Goal: Participate in discussion: Engage in conversation with other users on a specific topic

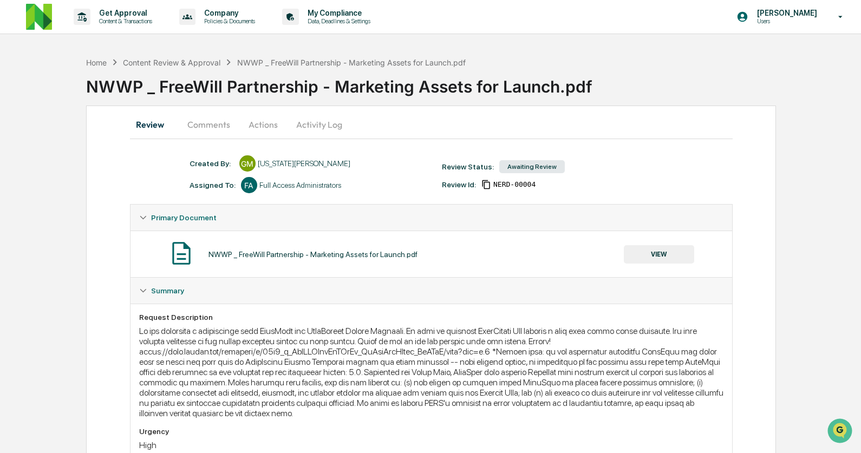
click at [207, 123] on button "Comments" at bounding box center [209, 125] width 60 height 26
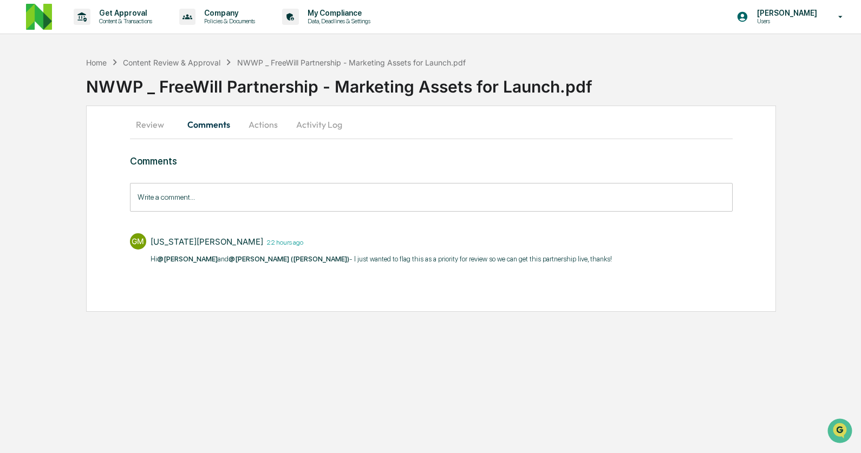
click at [146, 120] on button "Review" at bounding box center [154, 125] width 49 height 26
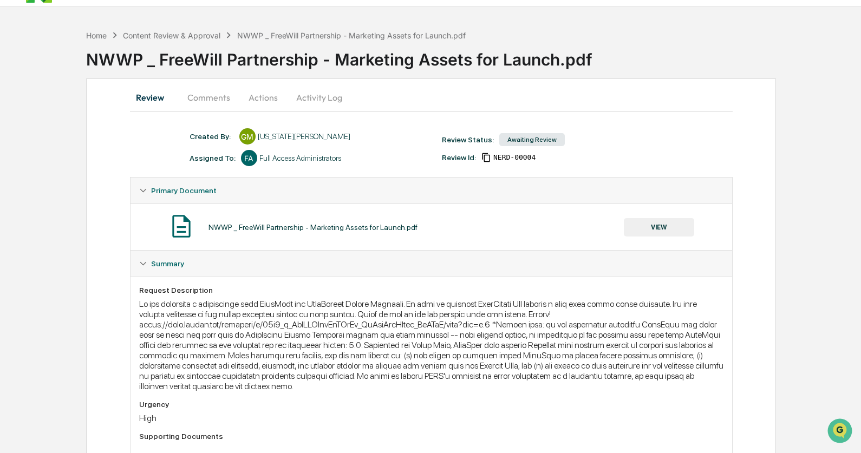
scroll to position [28, 0]
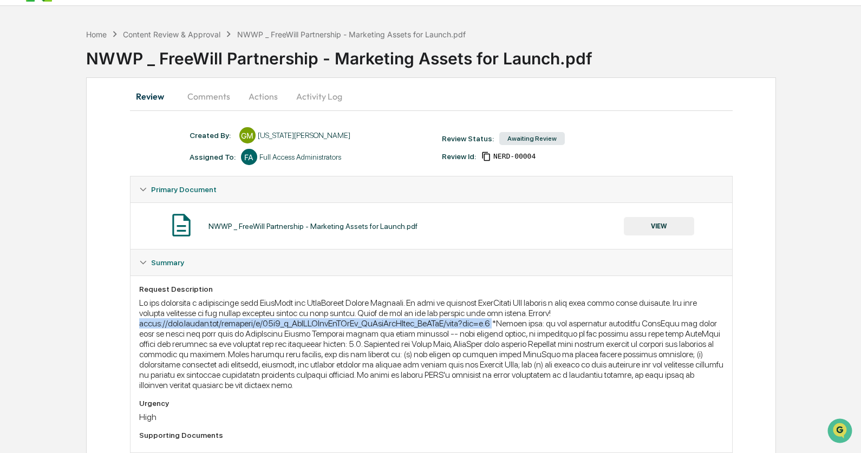
drag, startPoint x: 140, startPoint y: 326, endPoint x: 542, endPoint y: 325, distance: 401.9
click at [542, 325] on div at bounding box center [431, 344] width 584 height 93
copy div "[URL][DOMAIN_NAME]"
click at [218, 97] on button "Comments" at bounding box center [209, 96] width 60 height 26
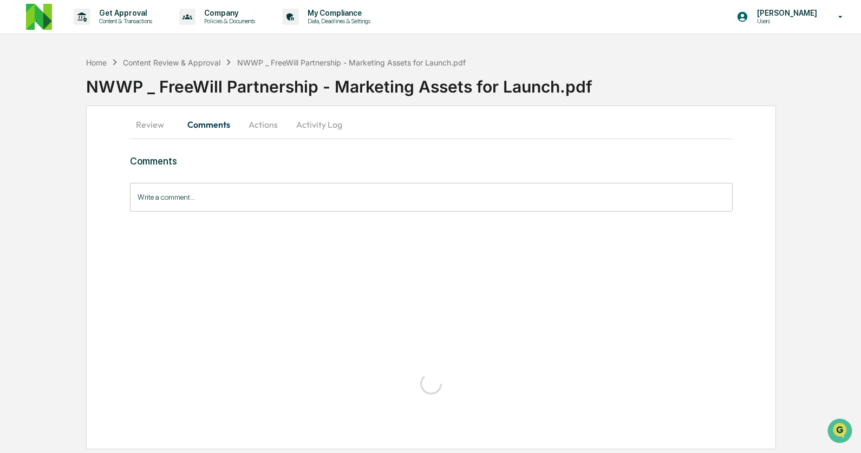
scroll to position [0, 0]
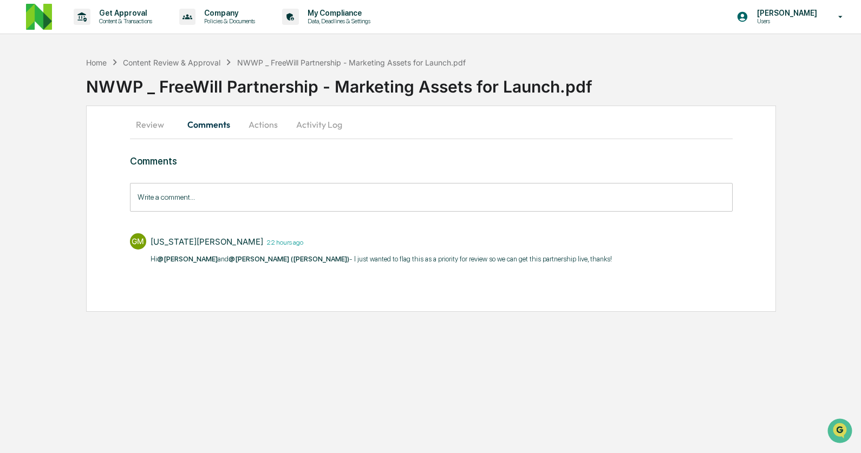
click at [198, 199] on input "Write a comment..." at bounding box center [431, 197] width 603 height 29
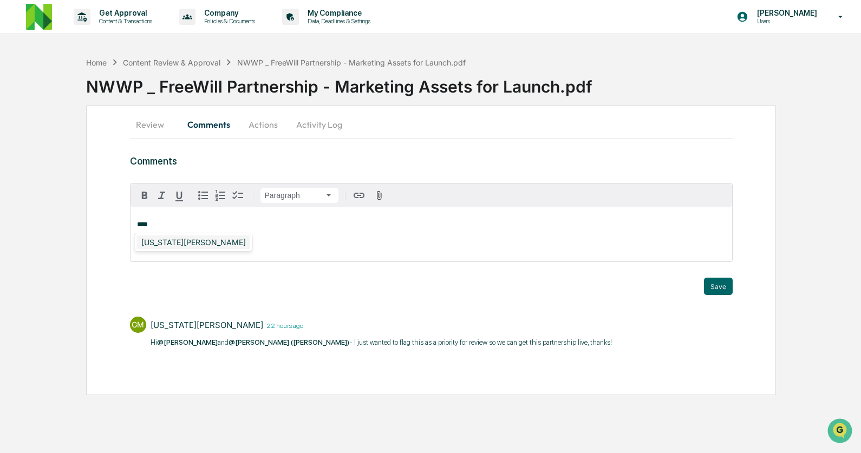
click at [167, 246] on div "[US_STATE][PERSON_NAME]" at bounding box center [193, 243] width 113 height 14
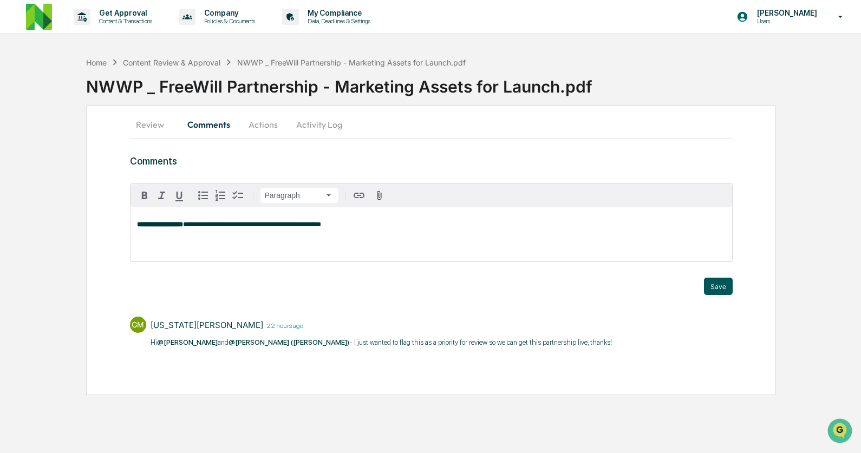
click at [716, 285] on button "Save" at bounding box center [718, 286] width 29 height 17
